Goal: Task Accomplishment & Management: Use online tool/utility

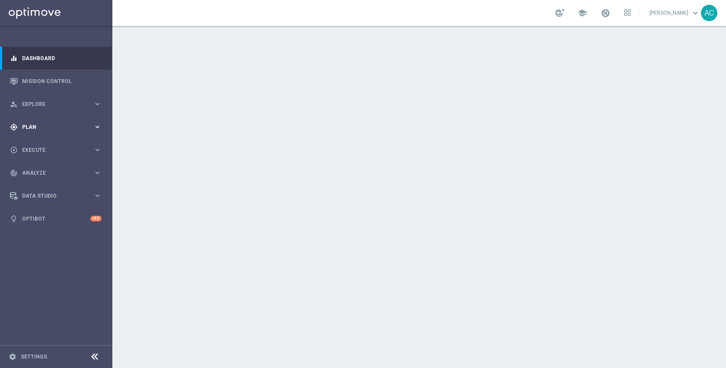
click at [29, 129] on div "gps_fixed Plan" at bounding box center [51, 127] width 83 height 8
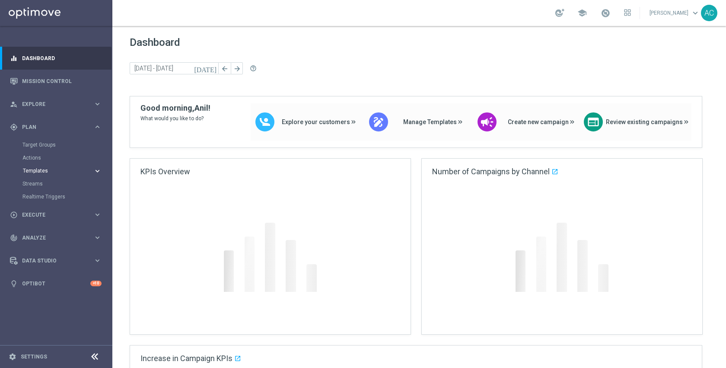
click at [31, 169] on span "Templates" at bounding box center [54, 170] width 62 height 5
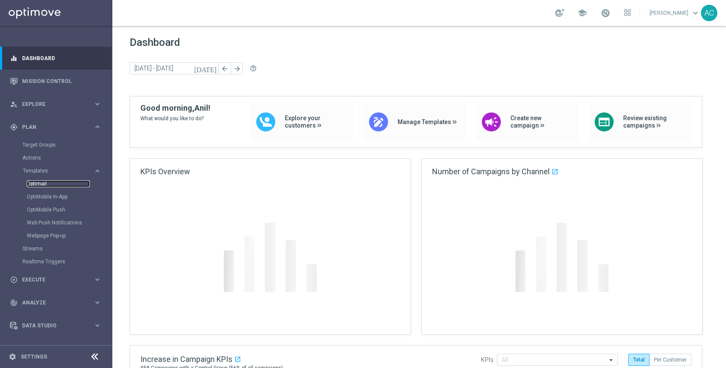
click at [36, 184] on link "Optimail" at bounding box center [58, 183] width 63 height 7
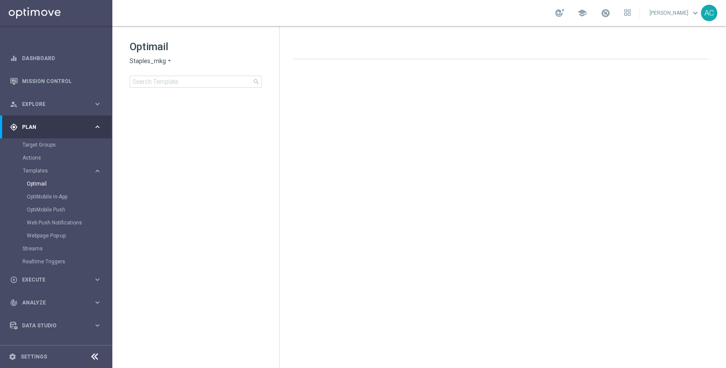
click at [200, 90] on div "Optimail Staples_mkg arrow_drop_down × Staples_mkg search folder 1 Folder creat…" at bounding box center [195, 85] width 167 height 119
click at [197, 84] on input at bounding box center [196, 82] width 132 height 12
click at [58, 194] on link "OptiMobile In-App" at bounding box center [58, 196] width 63 height 7
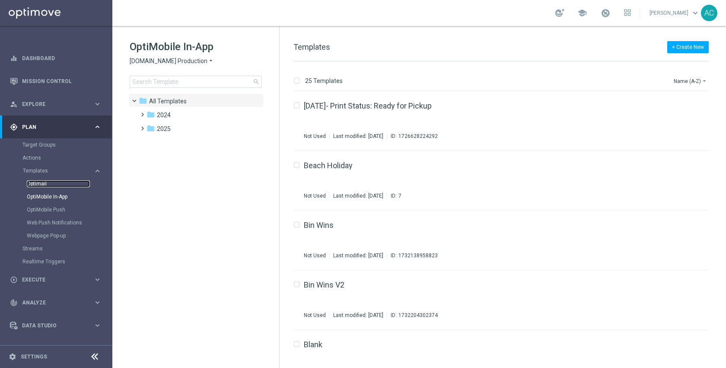
click at [39, 185] on link "Optimail" at bounding box center [58, 183] width 63 height 7
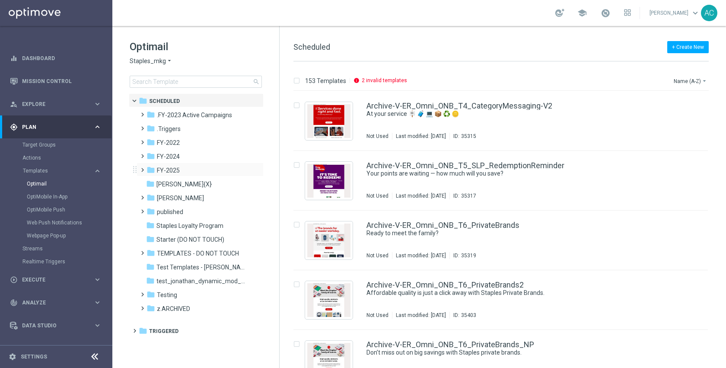
click at [143, 168] on span at bounding box center [141, 165] width 4 height 3
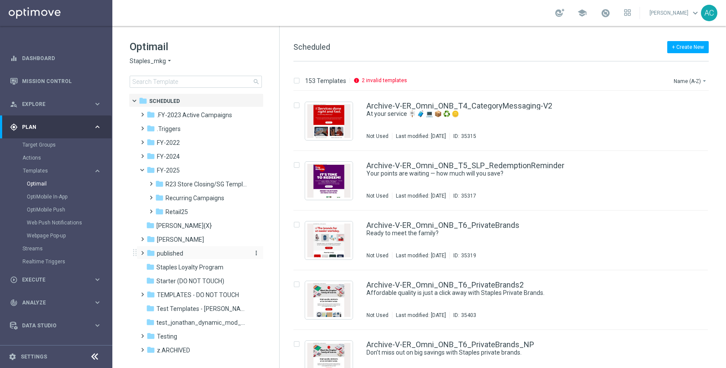
click at [175, 252] on span "published" at bounding box center [170, 253] width 26 height 8
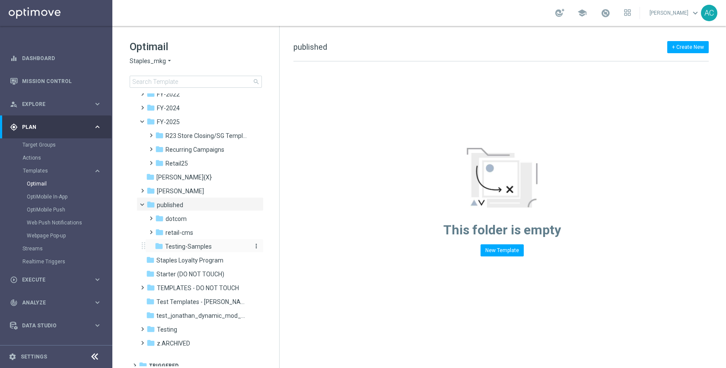
scroll to position [49, 0]
click at [178, 234] on span "retail-cms" at bounding box center [179, 232] width 28 height 8
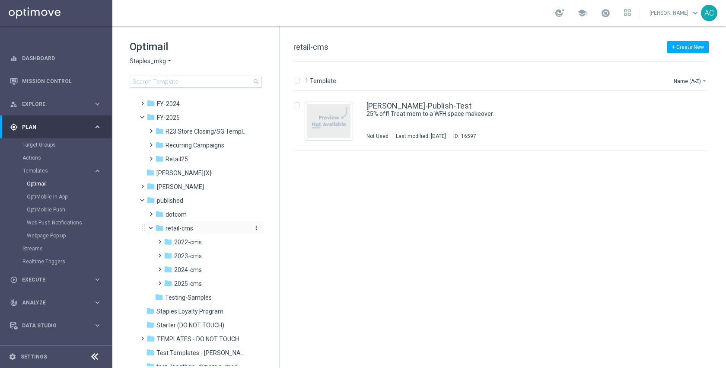
scroll to position [86, 0]
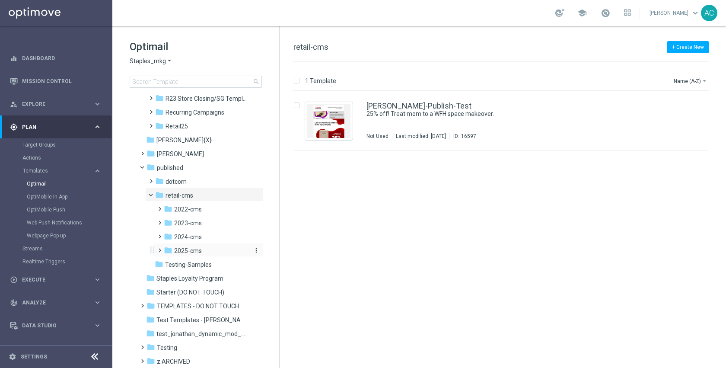
click at [195, 253] on span "2025-cms" at bounding box center [188, 251] width 28 height 8
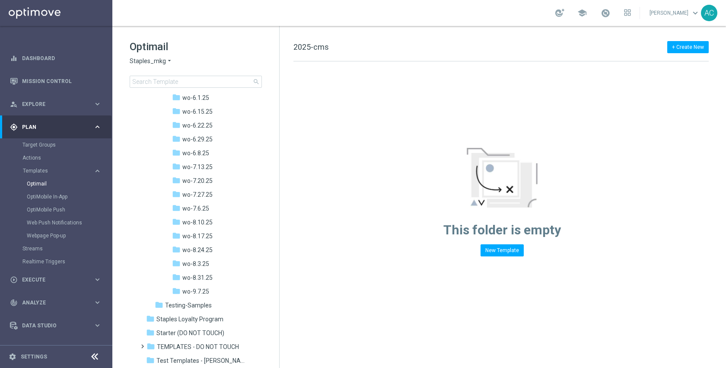
scroll to position [582, 0]
click at [209, 280] on div "folder wo-9.7.25" at bounding box center [211, 279] width 78 height 10
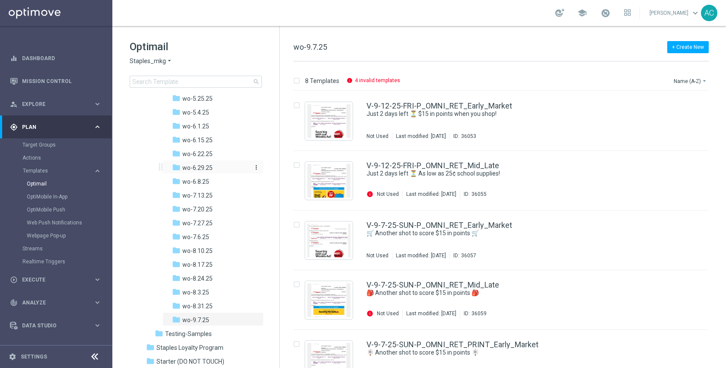
scroll to position [542, 0]
click at [213, 301] on div "folder wo-8.31.25" at bounding box center [211, 306] width 78 height 10
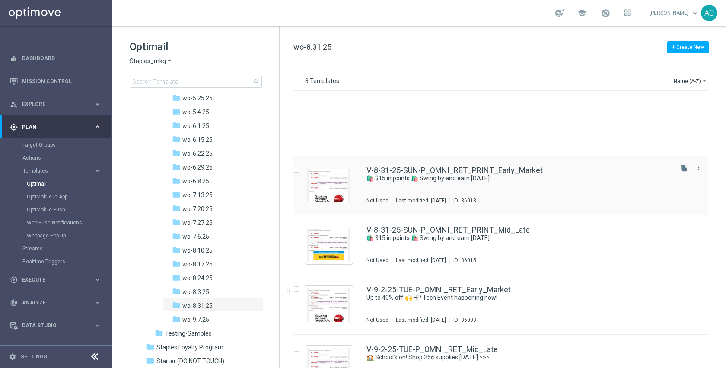
scroll to position [200, 0]
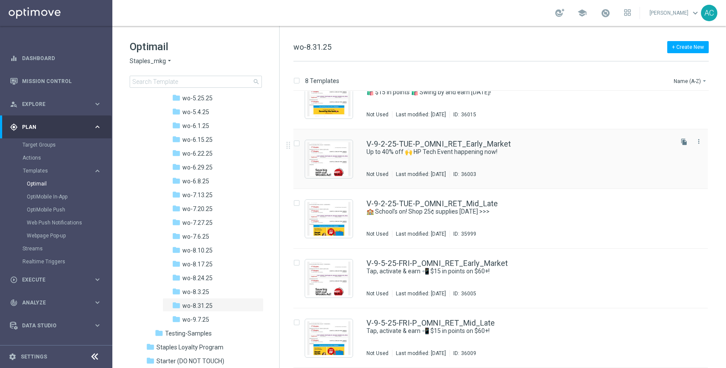
click at [421, 163] on div "V-9-2-25-TUE-P_OMNI_RET_Early_Market Up to 40% off 🙌 HP Tech Event happening no…" at bounding box center [518, 159] width 305 height 38
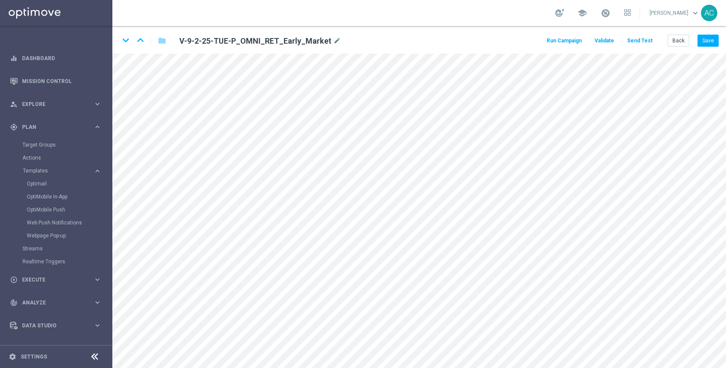
click at [610, 38] on span "Validate" at bounding box center [604, 41] width 19 height 6
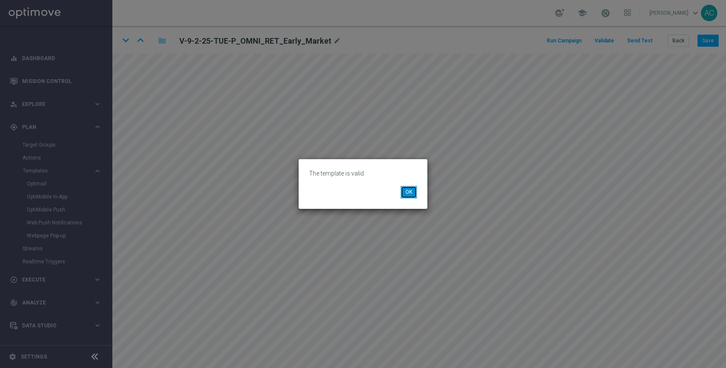
click at [410, 188] on button "OK" at bounding box center [409, 192] width 16 height 12
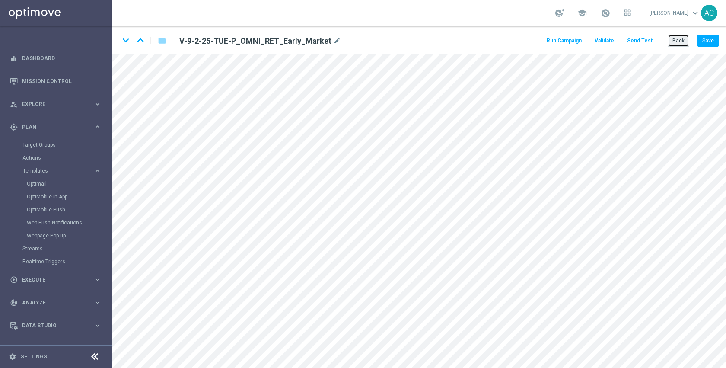
click at [679, 42] on button "Back" at bounding box center [679, 41] width 22 height 12
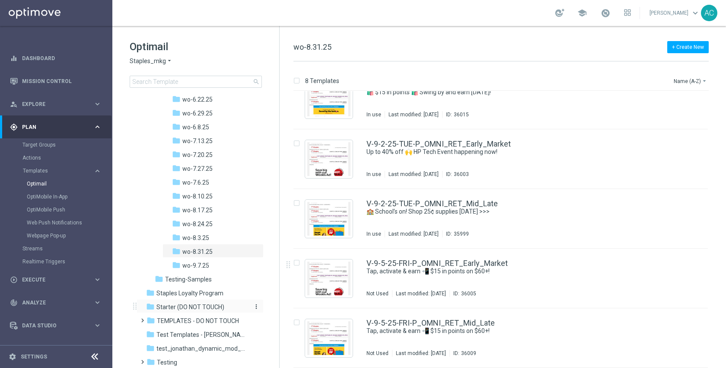
scroll to position [555, 0]
click at [210, 269] on div "folder wo-9.7.25" at bounding box center [211, 266] width 78 height 10
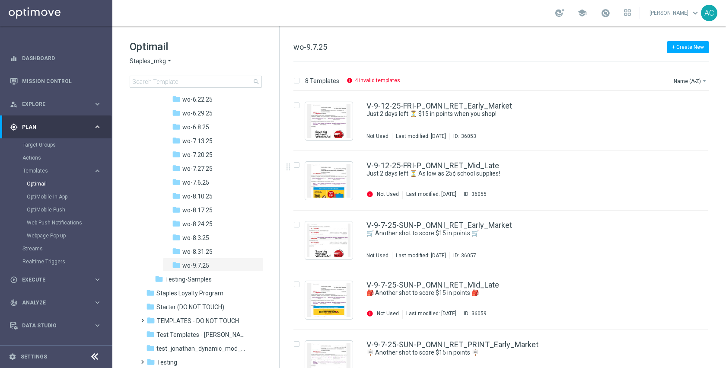
click at [359, 9] on div "school Anil Chennuru keyboard_arrow_down AC" at bounding box center [419, 13] width 614 height 26
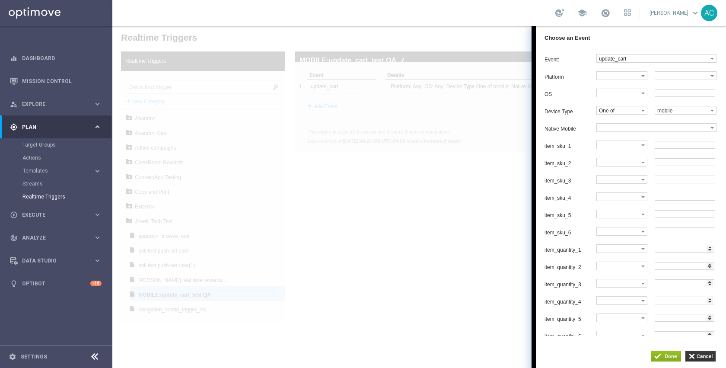
scroll to position [73, 0]
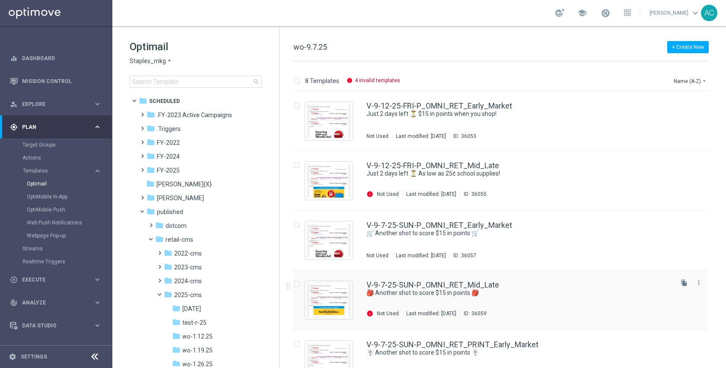
click at [432, 303] on div "V-9-7-25-SUN-P_OMNI_RET_Mid_Late 🎒 Another shot to score $15 in points 🎒 info N…" at bounding box center [518, 300] width 305 height 38
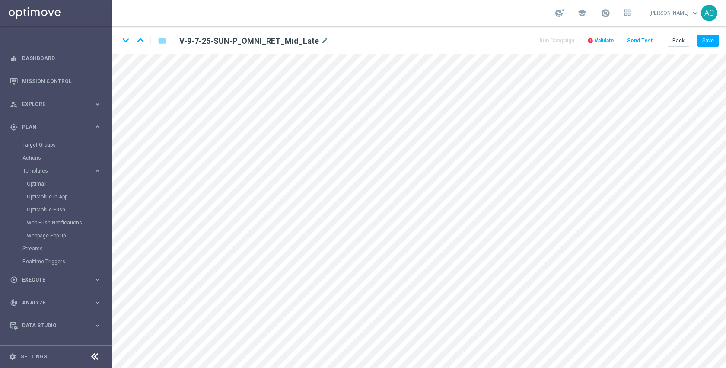
click at [601, 38] on span "Validate" at bounding box center [604, 41] width 19 height 6
click at [681, 44] on button "Back" at bounding box center [679, 41] width 22 height 12
